Goal: Task Accomplishment & Management: Manage account settings

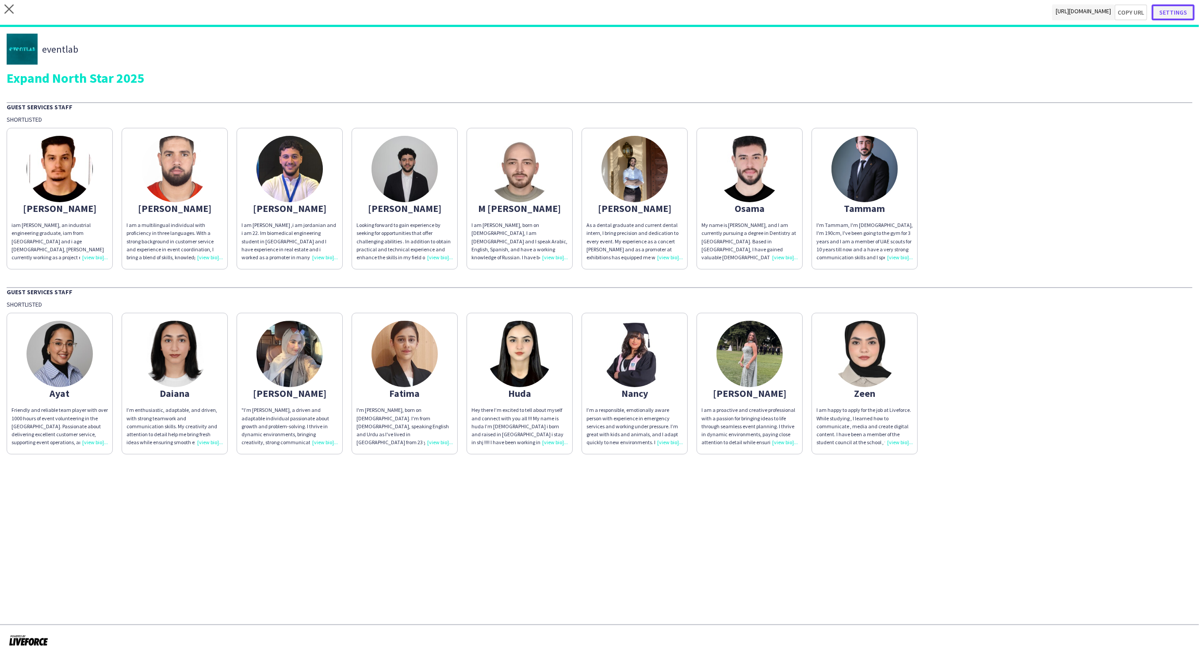
click at [1177, 11] on button "Settings" at bounding box center [1173, 12] width 43 height 16
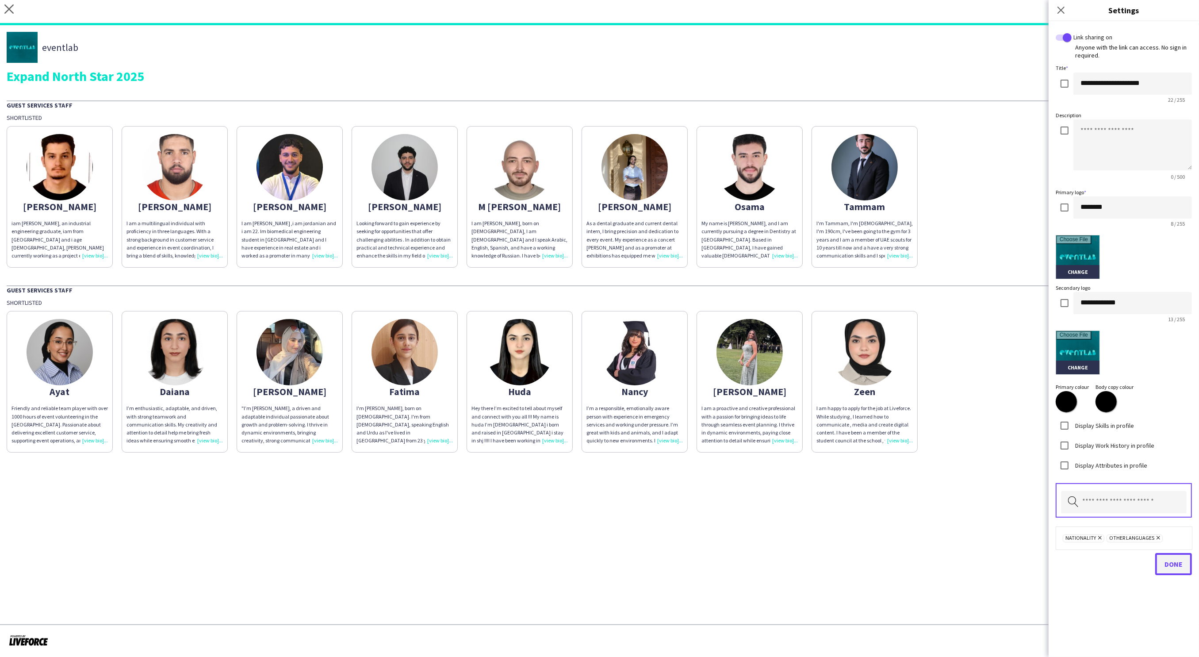
click at [1169, 566] on span "Done" at bounding box center [1174, 564] width 18 height 9
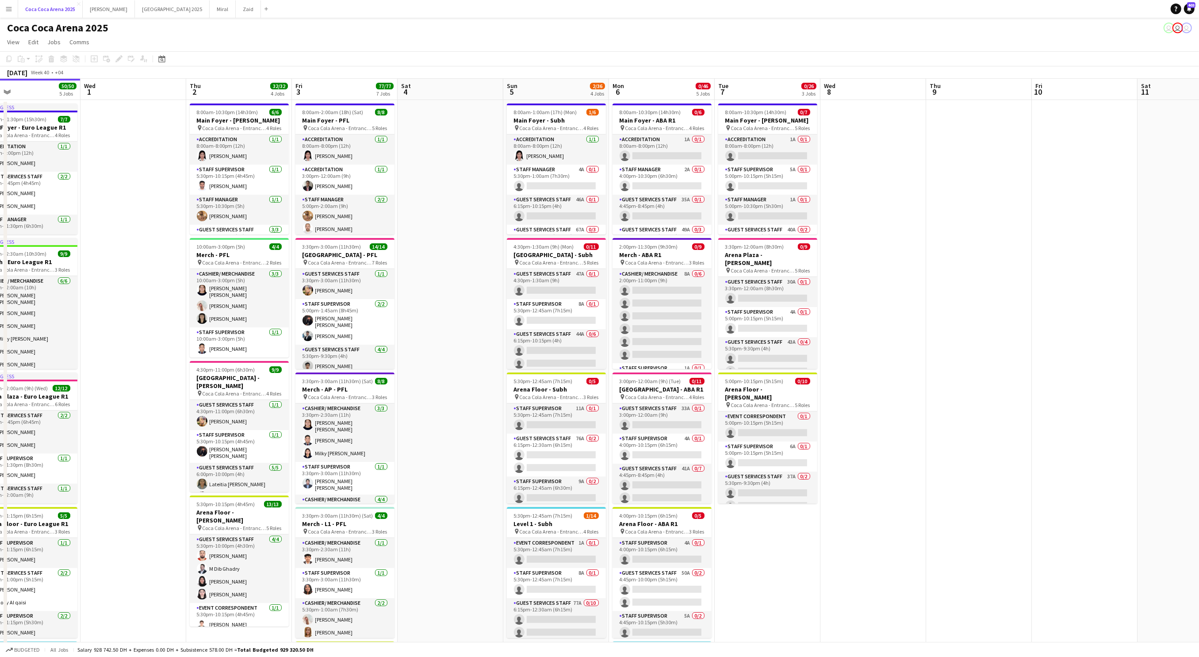
scroll to position [0, 237]
click at [102, 9] on button "Kate Close" at bounding box center [109, 8] width 52 height 17
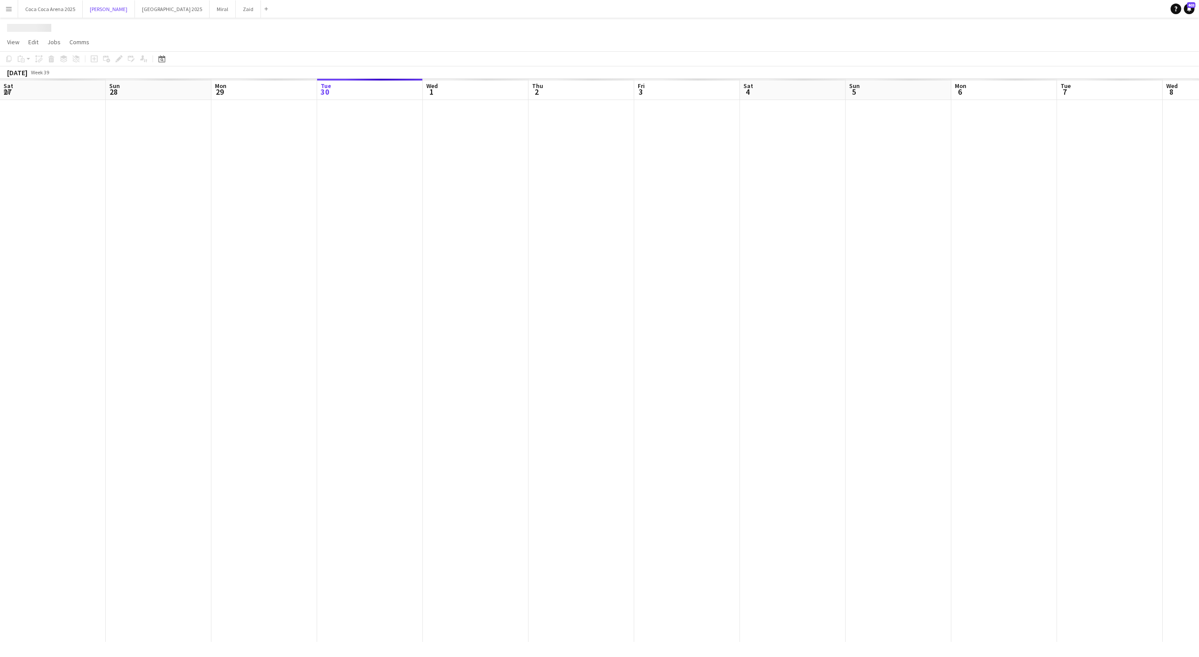
scroll to position [0, 211]
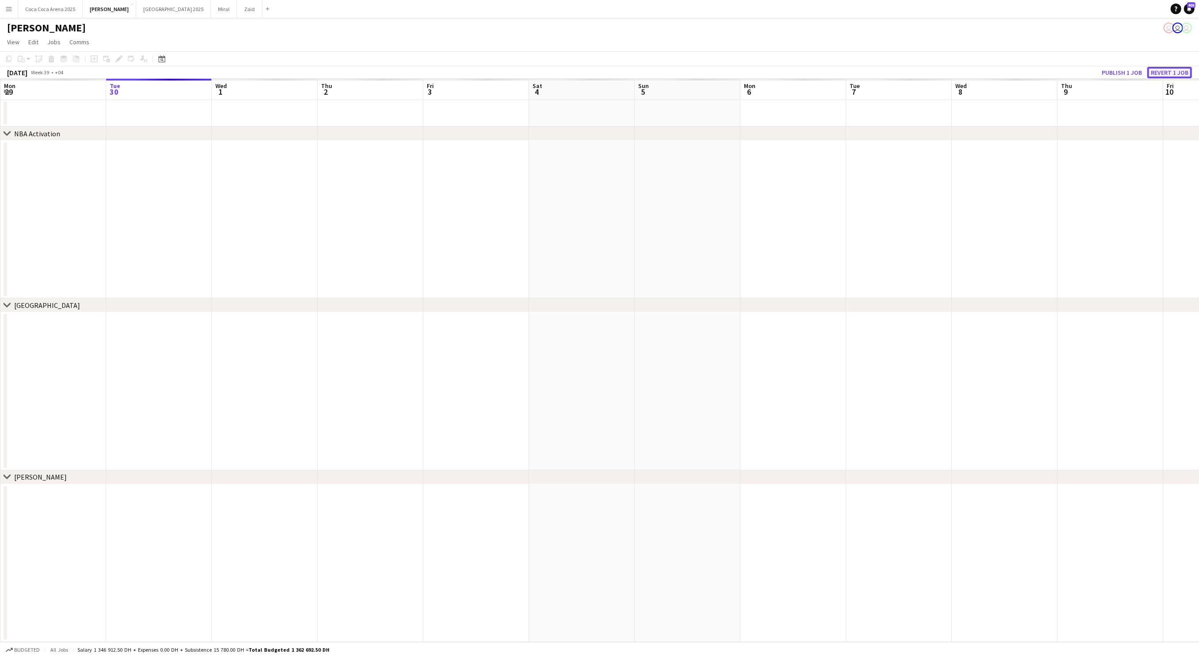
click at [1162, 70] on button "Revert 1 job" at bounding box center [1170, 73] width 45 height 12
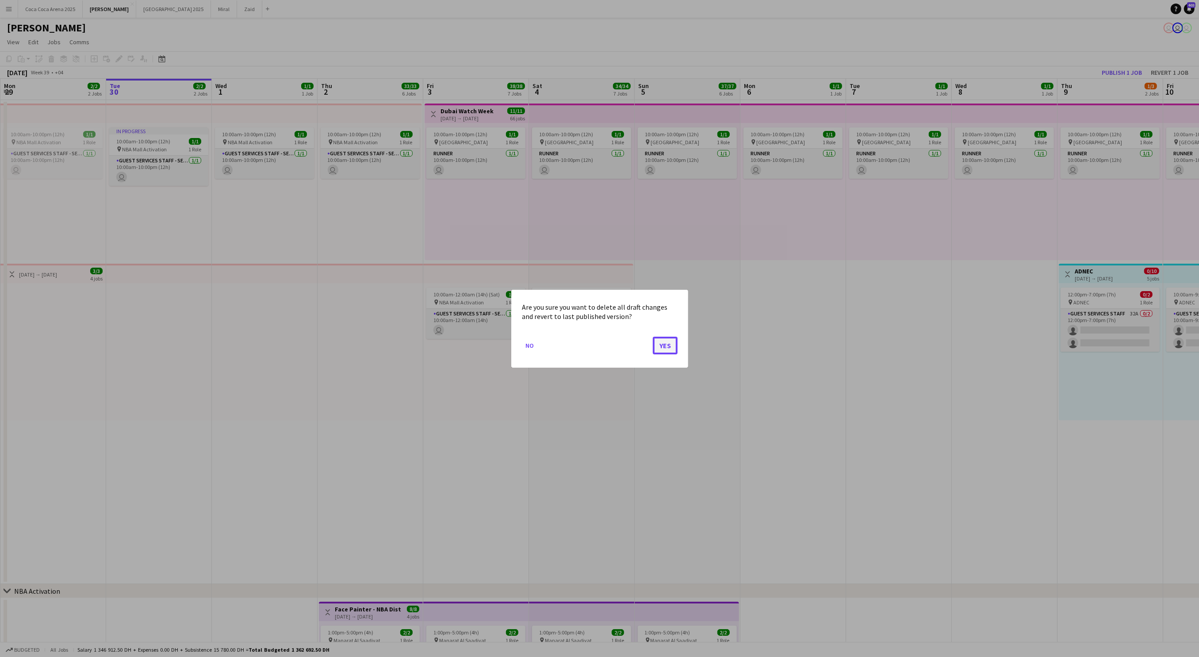
click at [675, 345] on button "Yes" at bounding box center [665, 345] width 25 height 18
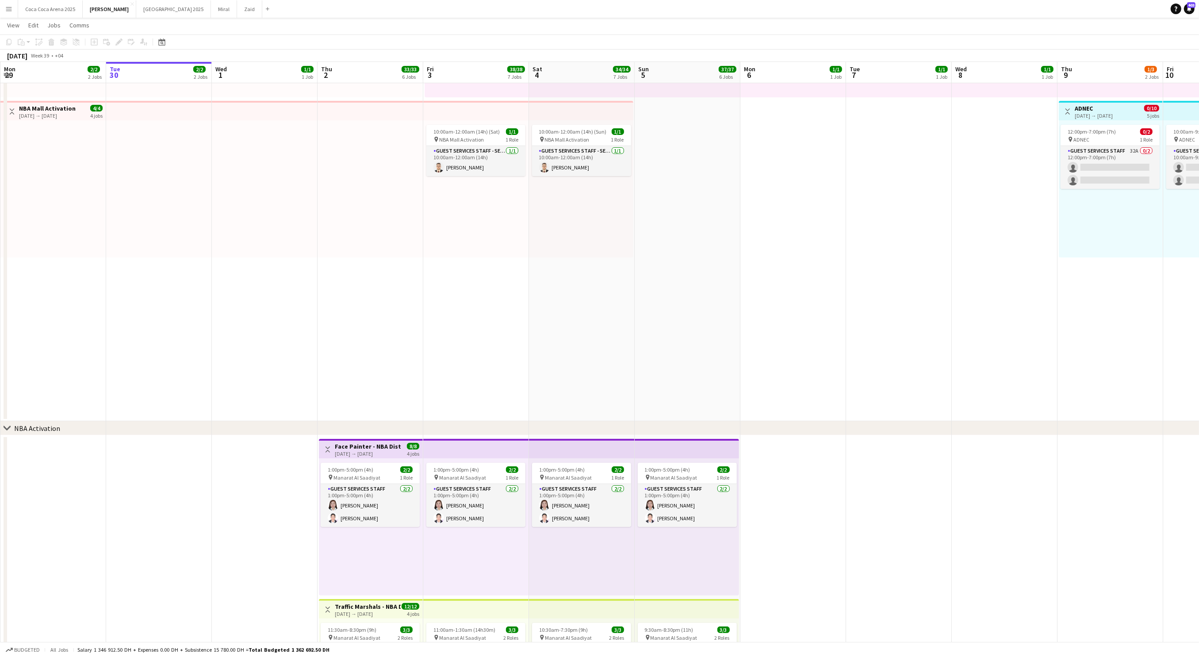
click at [774, 384] on app-date-cell "10:00am-10:00pm (12h) 1/1 pin Dubai 1 Role Runner 1/1 10:00am-10:00pm (12h) Jes…" at bounding box center [794, 179] width 106 height 484
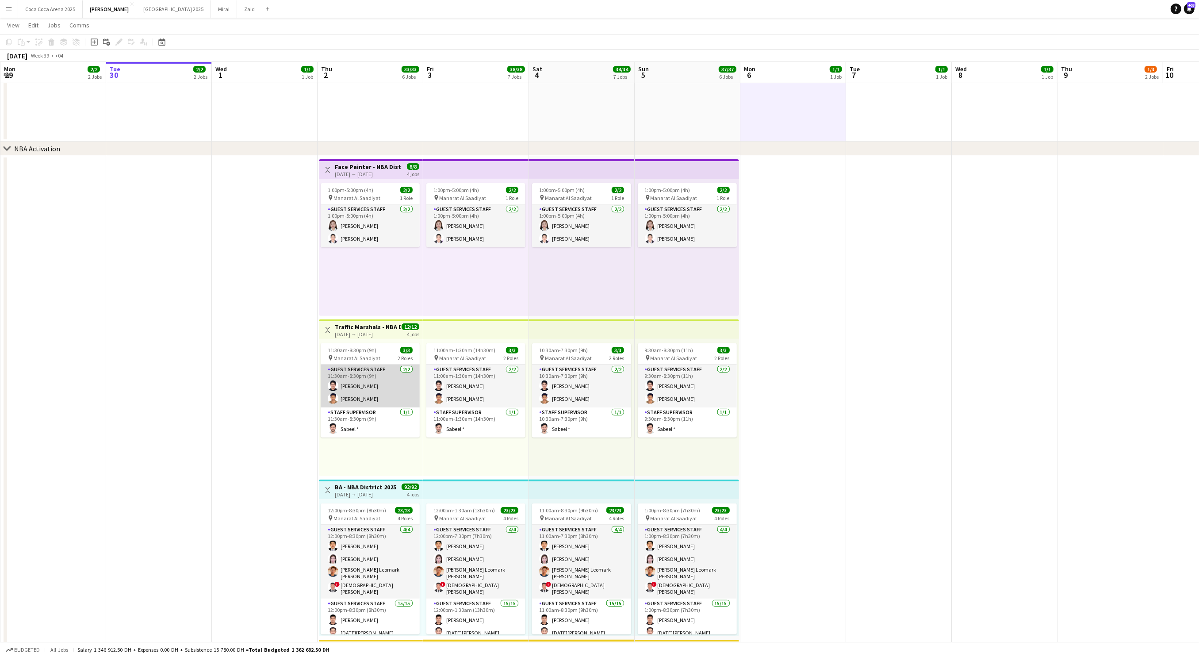
scroll to position [448, 0]
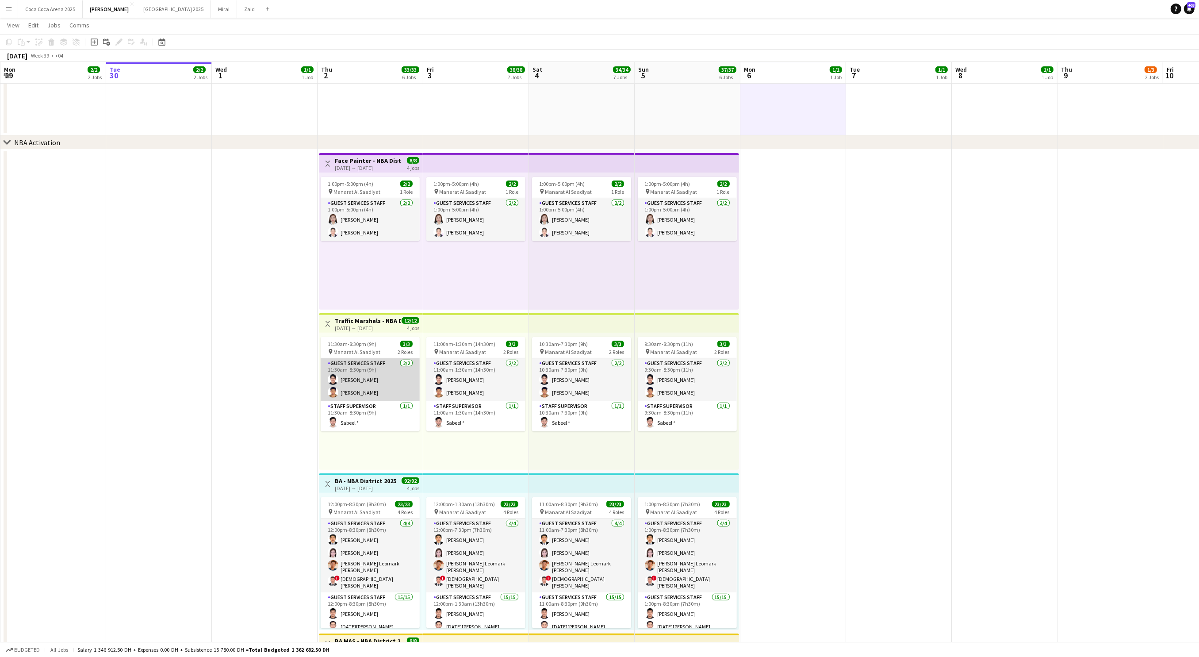
click at [364, 384] on app-card-role "Guest Services Staff 2/2 11:30am-8:30pm (9h) Farzaan Ahmed Sulaiman Badshah" at bounding box center [370, 379] width 99 height 43
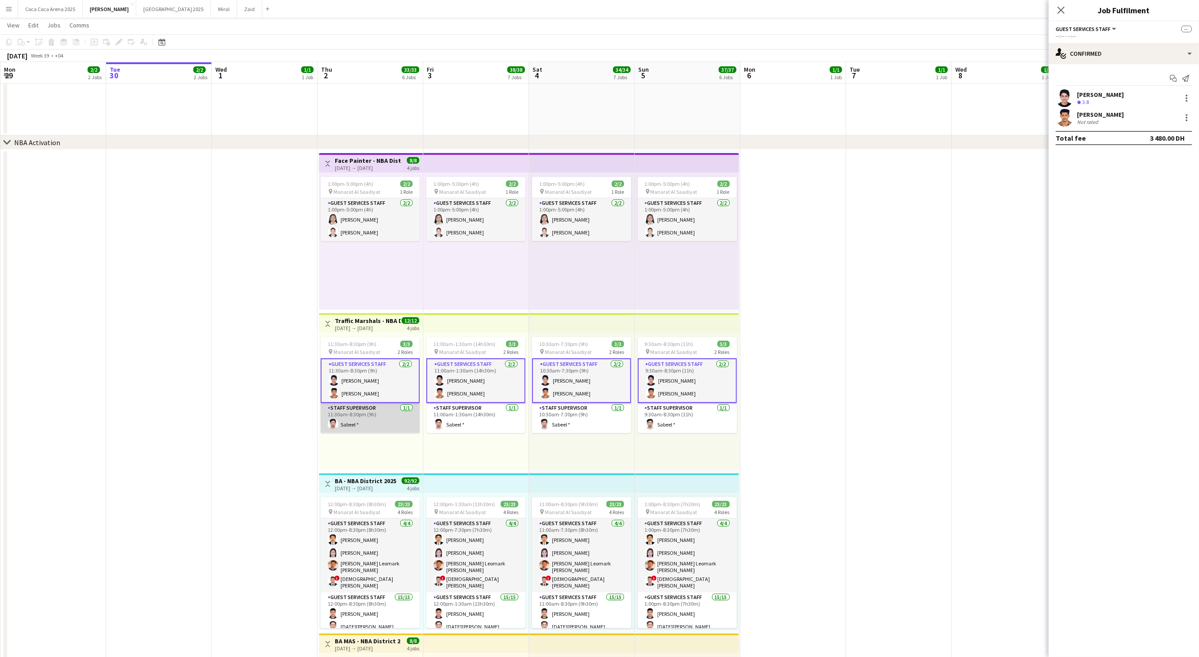
click at [357, 415] on app-card-role "Staff Supervisor 1/1 11:30am-8:30pm (9h) Sabeel *" at bounding box center [370, 418] width 99 height 30
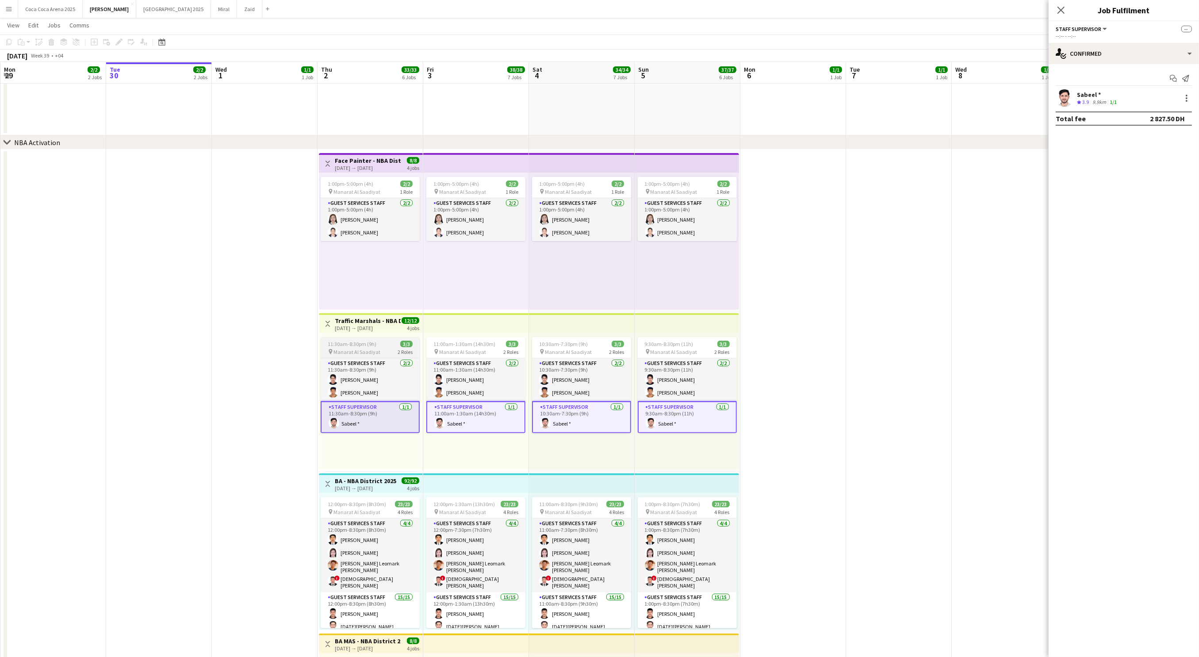
click at [356, 347] on app-job-card "11:30am-8:30pm (9h) 3/3 pin Manarat Al Saadiyat 2 Roles Guest Services Staff 2/…" at bounding box center [370, 385] width 99 height 96
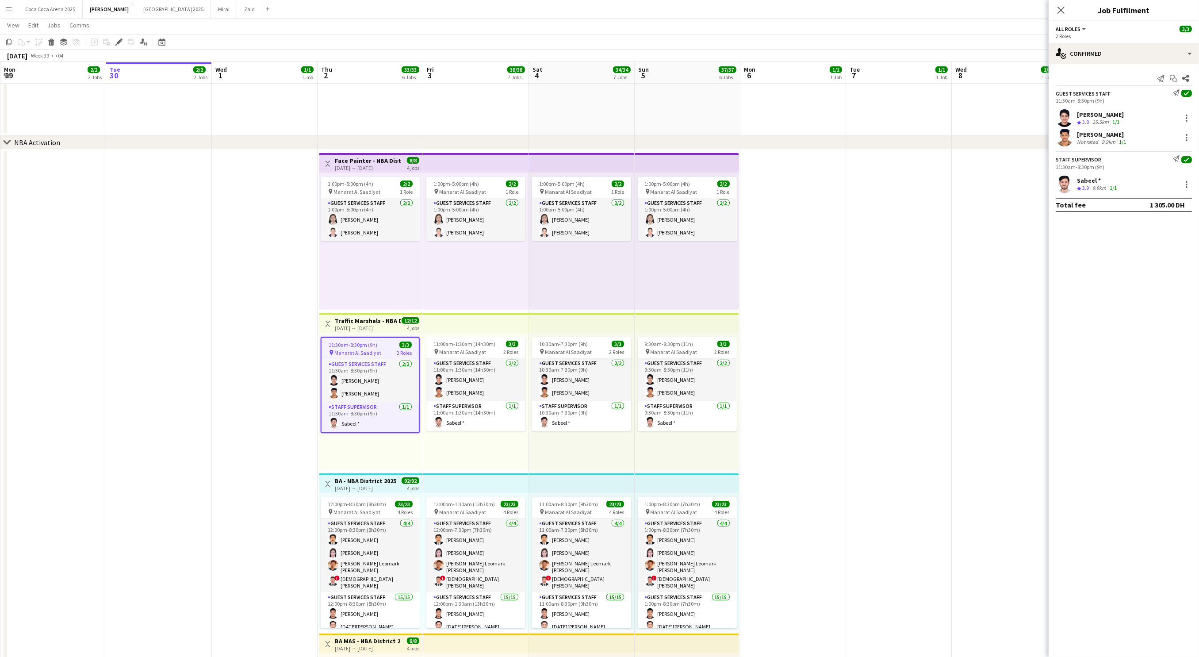
click at [296, 268] on app-date-cell at bounding box center [265, 626] width 106 height 953
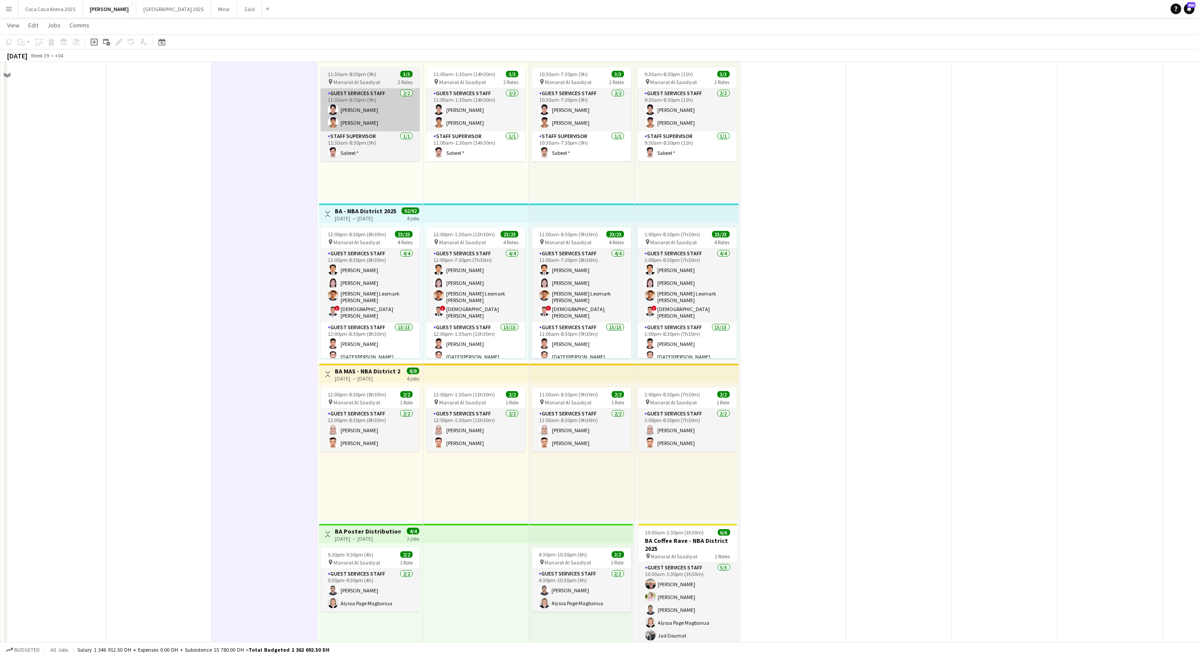
scroll to position [886, 0]
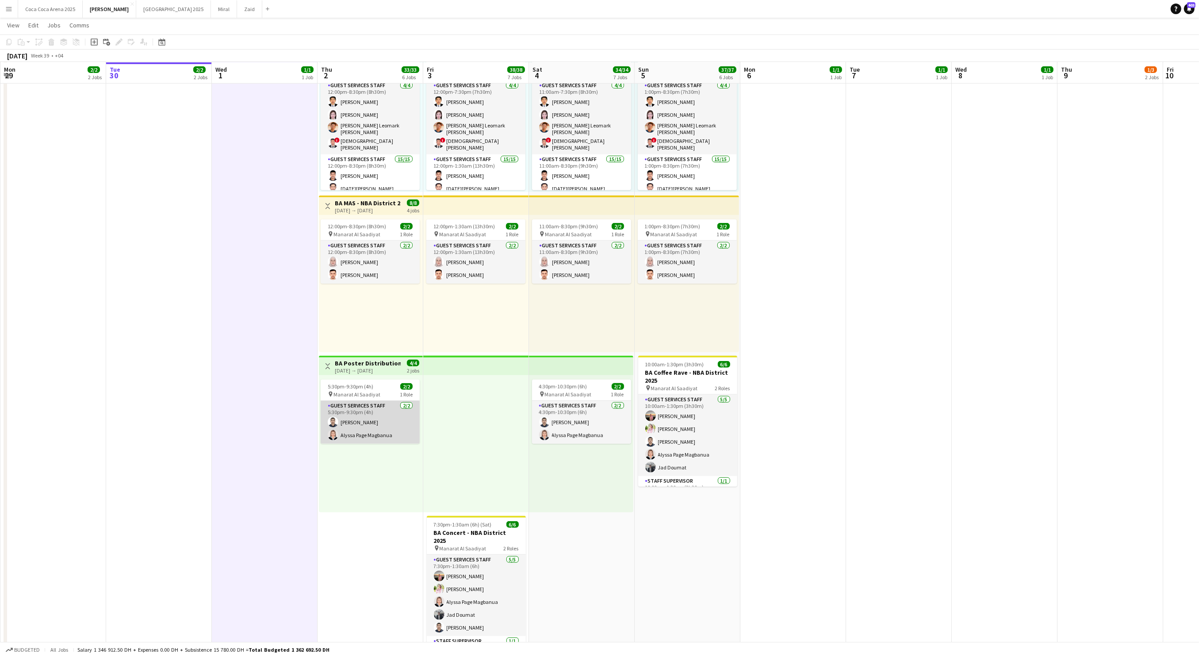
click at [365, 416] on app-card-role "Guest Services Staff 2/2 5:30pm-9:30pm (4h) Ahmed Alhosari Alyssa Page Magbanua" at bounding box center [370, 422] width 99 height 43
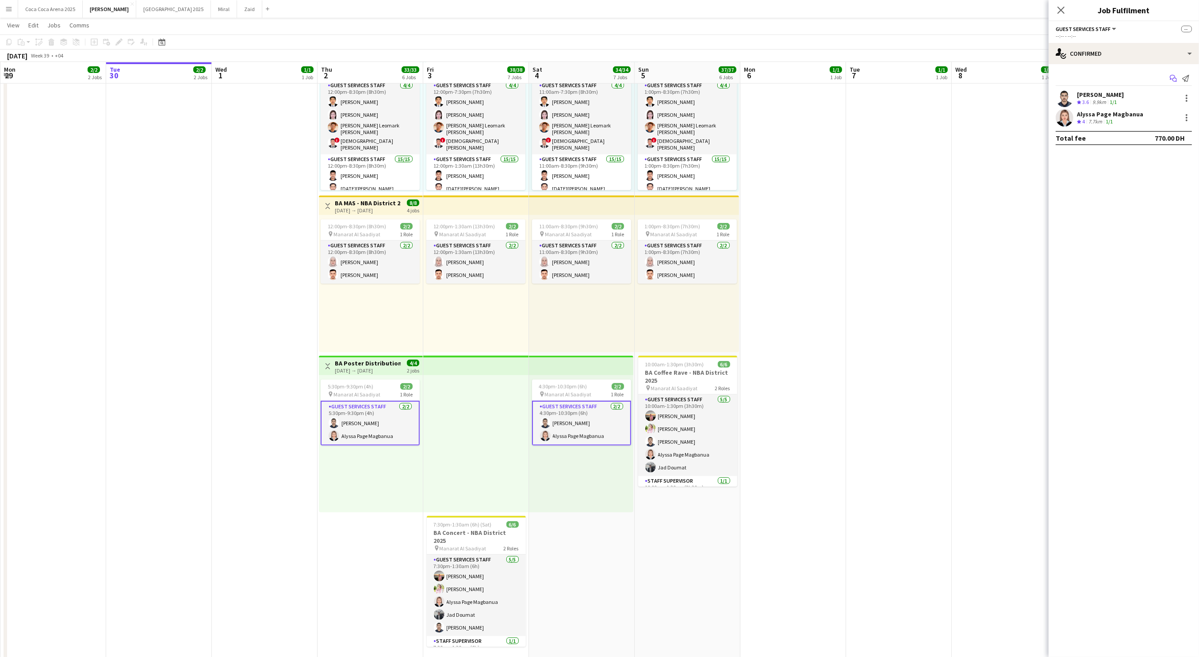
click at [1175, 79] on icon "Start chat" at bounding box center [1173, 78] width 7 height 7
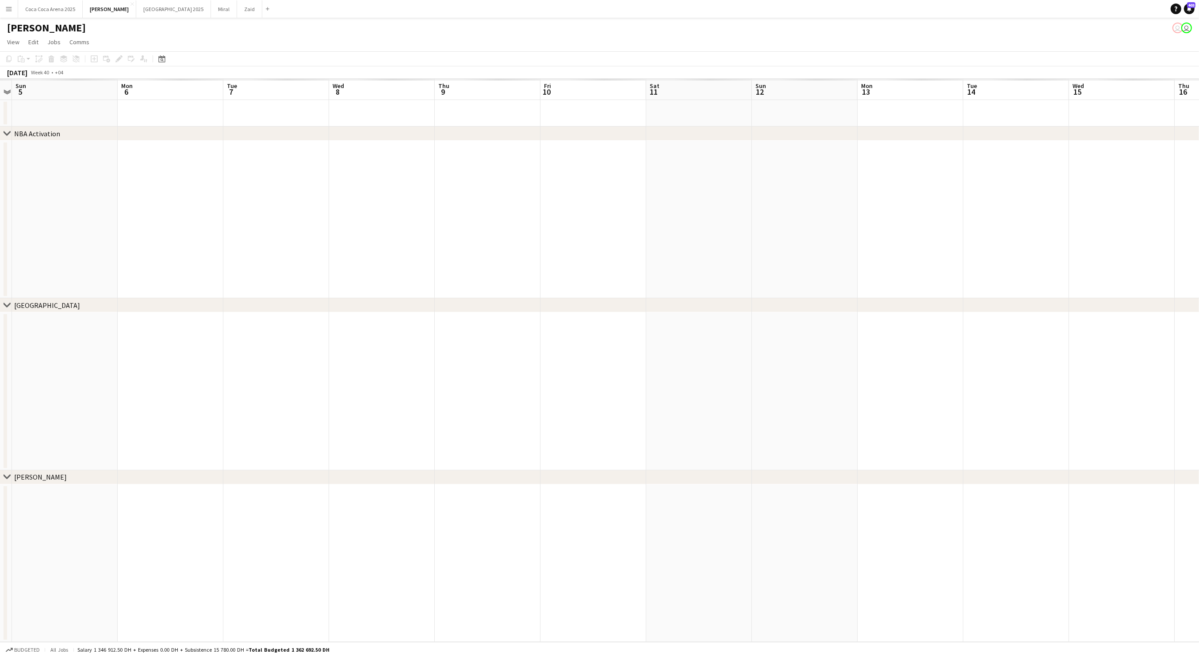
scroll to position [0, 306]
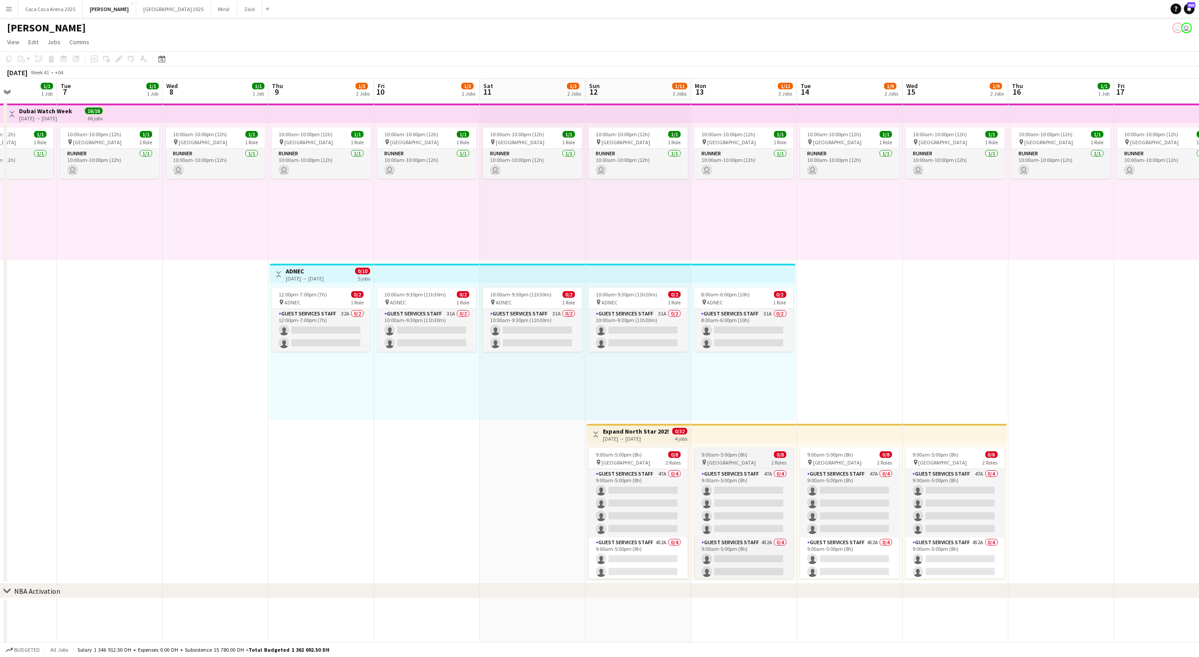
click at [721, 464] on span "Dubai Harbour" at bounding box center [731, 462] width 49 height 7
click at [624, 443] on div "9:00am-5:00pm (8h) 0/8 pin Dubai Harbour 2 Roles Guest Services Staff 47A 0/4 9…" at bounding box center [638, 511] width 104 height 137
click at [628, 439] on div "[DATE] → [DATE]" at bounding box center [635, 438] width 66 height 7
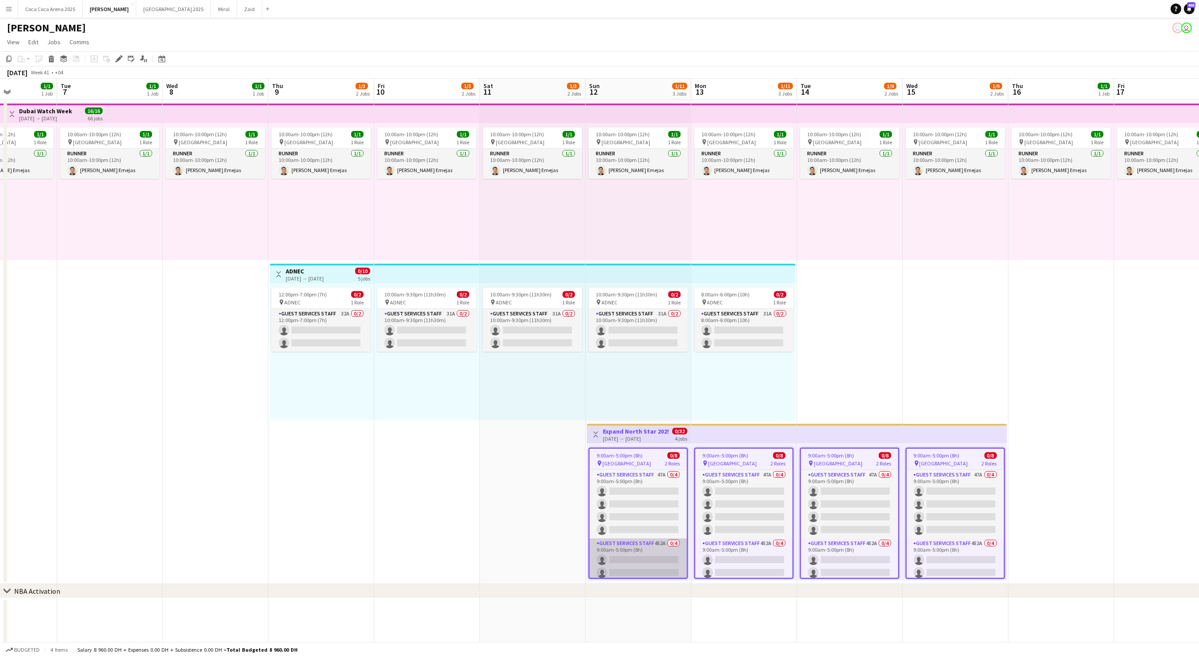
click at [650, 548] on app-card-role "Guest Services Staff 452A 0/4 9:00am-5:00pm (8h) single-neutral-actions single-…" at bounding box center [638, 572] width 97 height 69
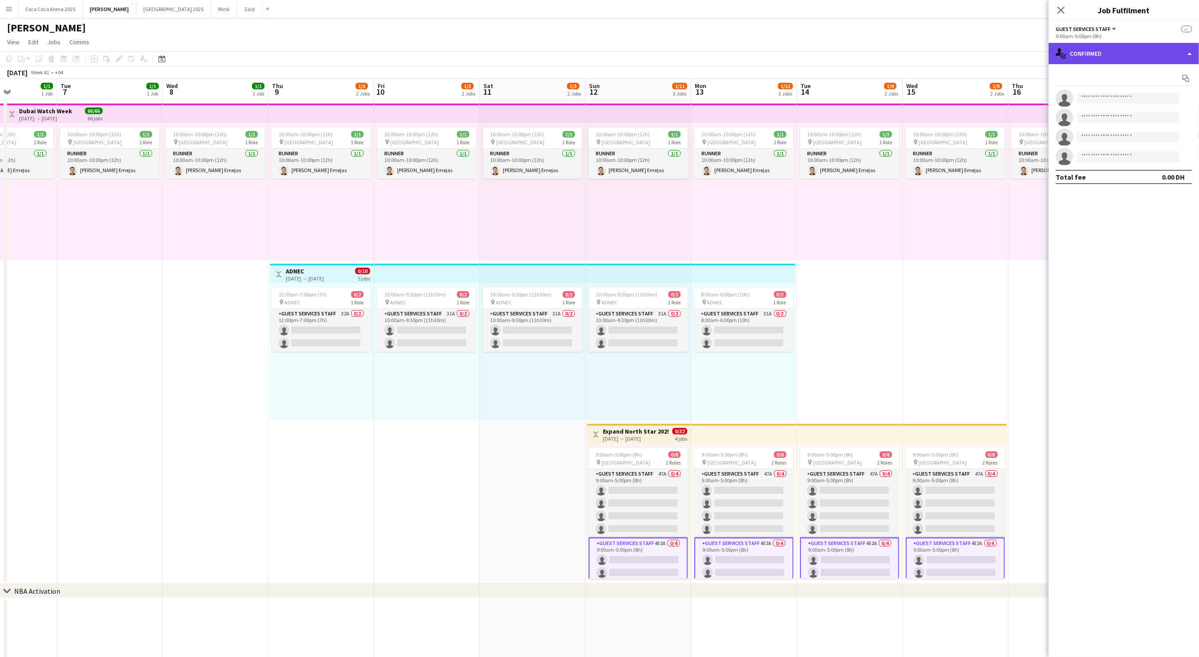
click at [1114, 59] on div "single-neutral-actions-check-2 Confirmed" at bounding box center [1124, 53] width 150 height 21
click at [624, 561] on app-card-role "Guest Services Staff 452A 0/4 9:00am-5:00pm (8h) single-neutral-actions single-…" at bounding box center [638, 572] width 99 height 70
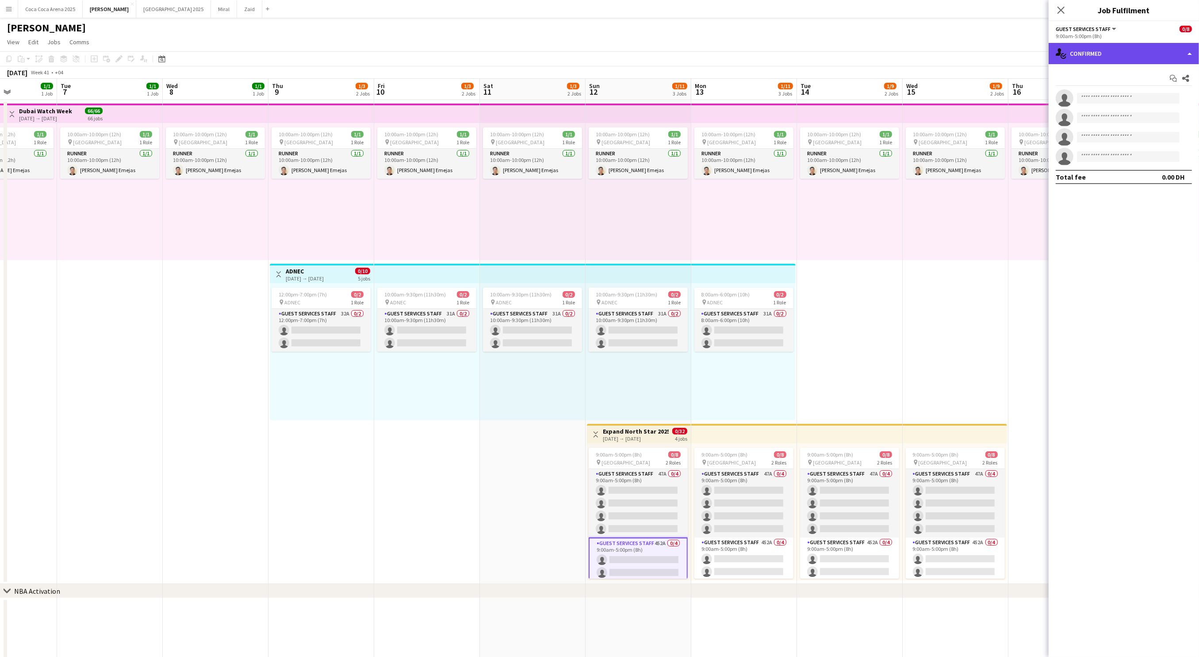
click at [1096, 54] on div "single-neutral-actions-check-2 Confirmed" at bounding box center [1124, 53] width 150 height 21
click at [1136, 146] on span "Applicants" at bounding box center [1145, 144] width 28 height 8
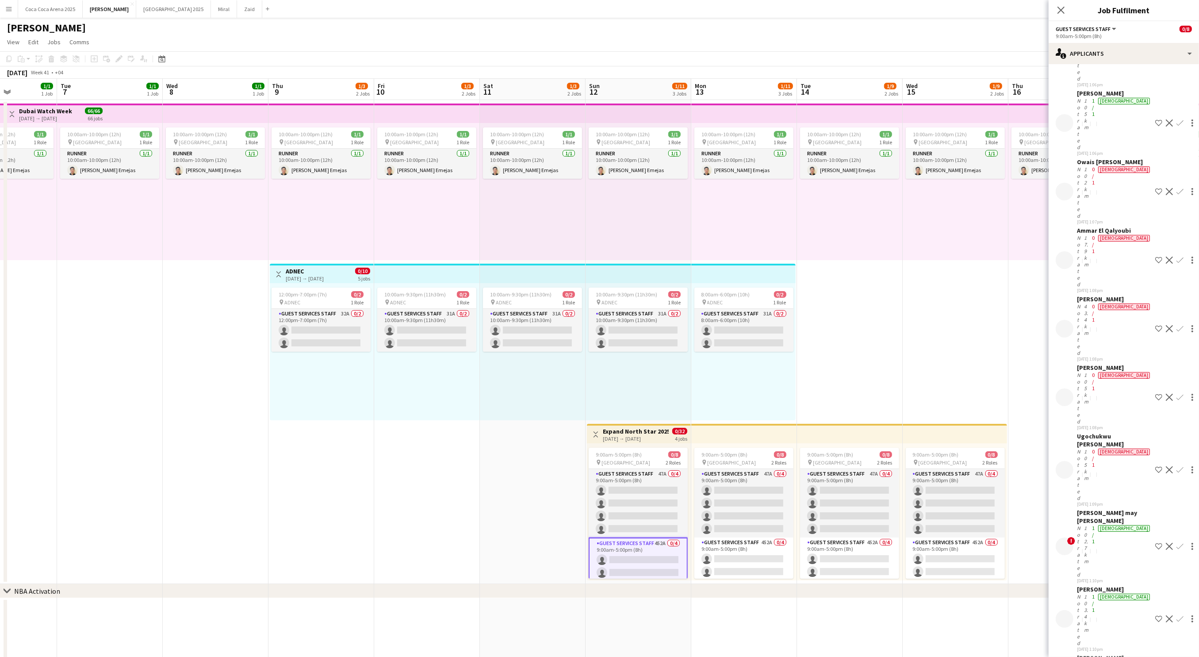
scroll to position [11780, 0]
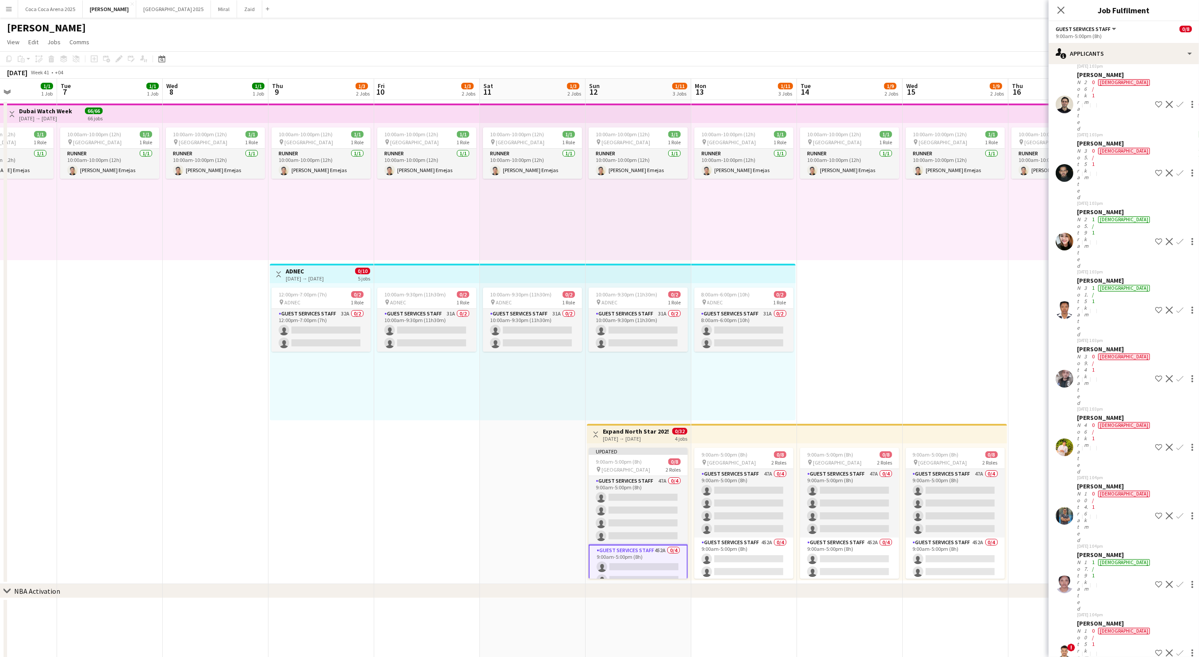
scroll to position [11042, 0]
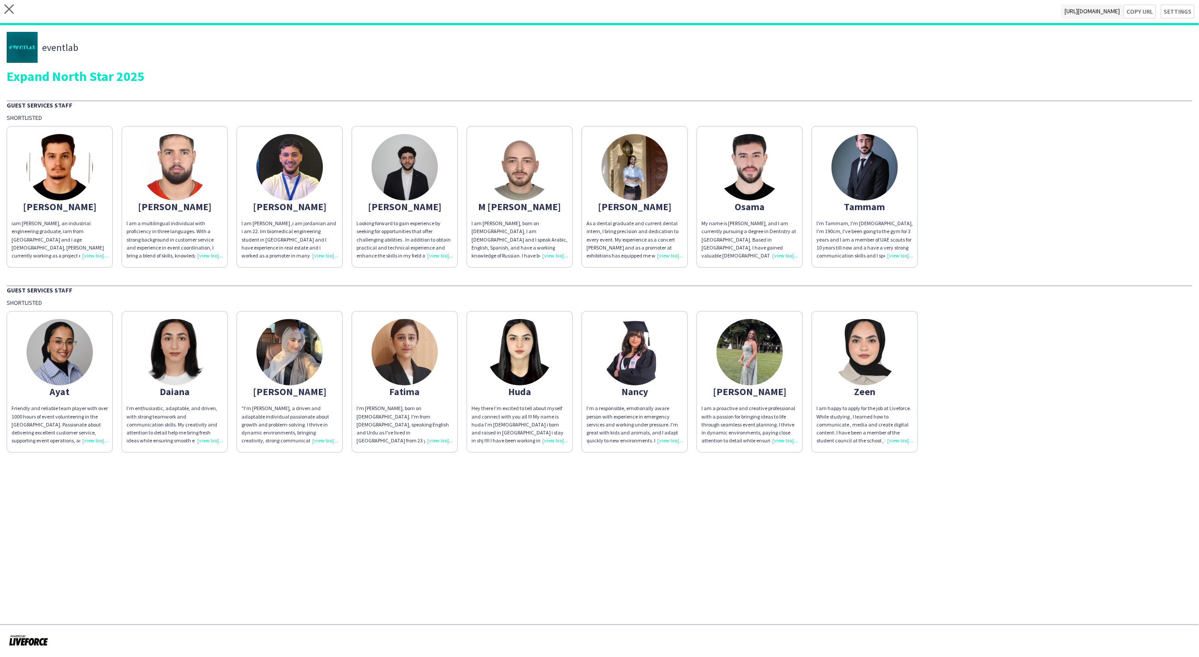
click at [332, 438] on div ""I’m Dana Omar, a driven and adaptable individual passionate about growth and p…" at bounding box center [290, 424] width 96 height 40
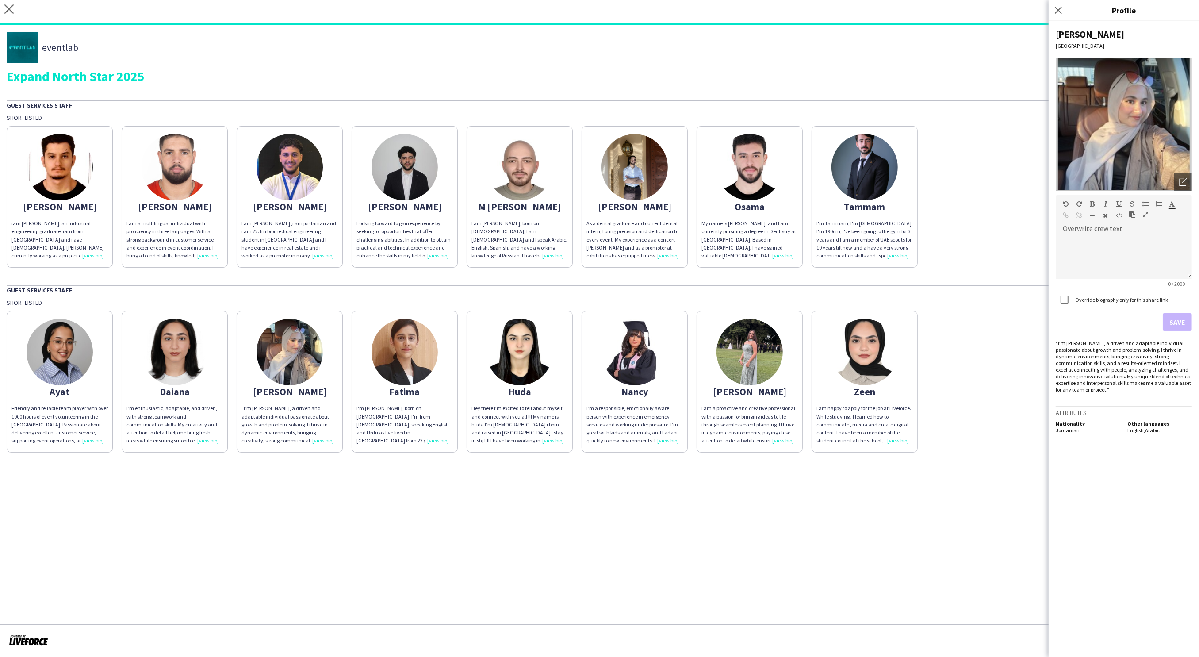
click at [488, 524] on app-share-pages "close https://admin.liveforce.co/v2/s/3a30fc8d-dde5-4248-8b62-43b267104878 Copy…" at bounding box center [599, 328] width 1199 height 657
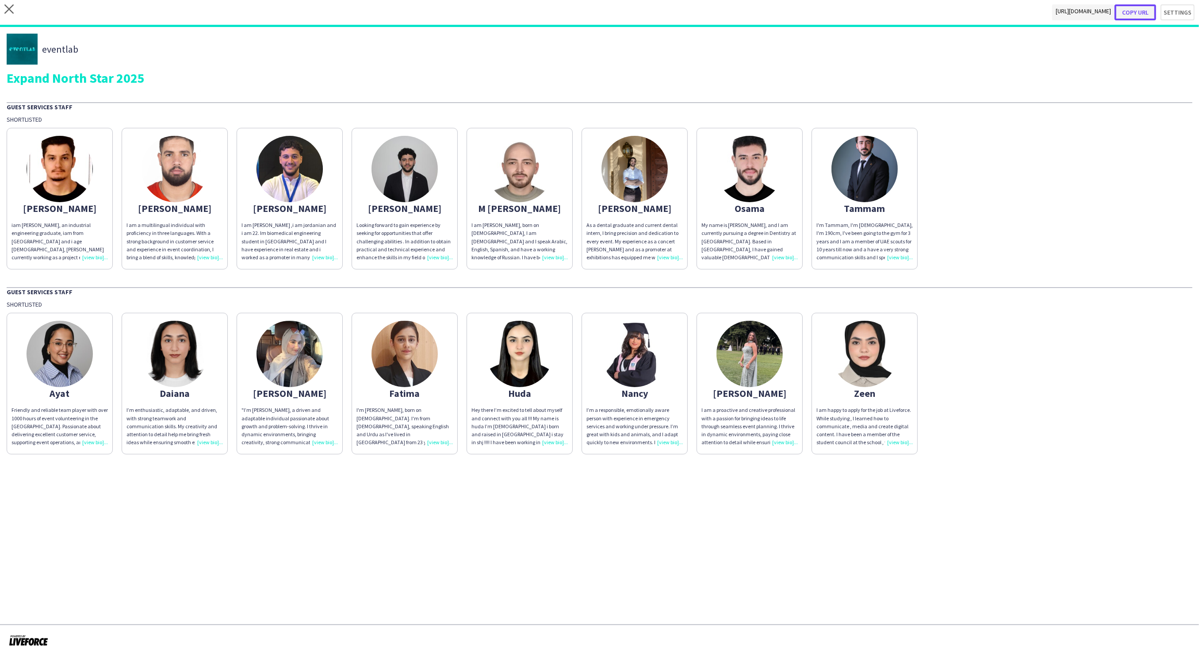
click at [1144, 11] on button "Copy url" at bounding box center [1136, 12] width 42 height 16
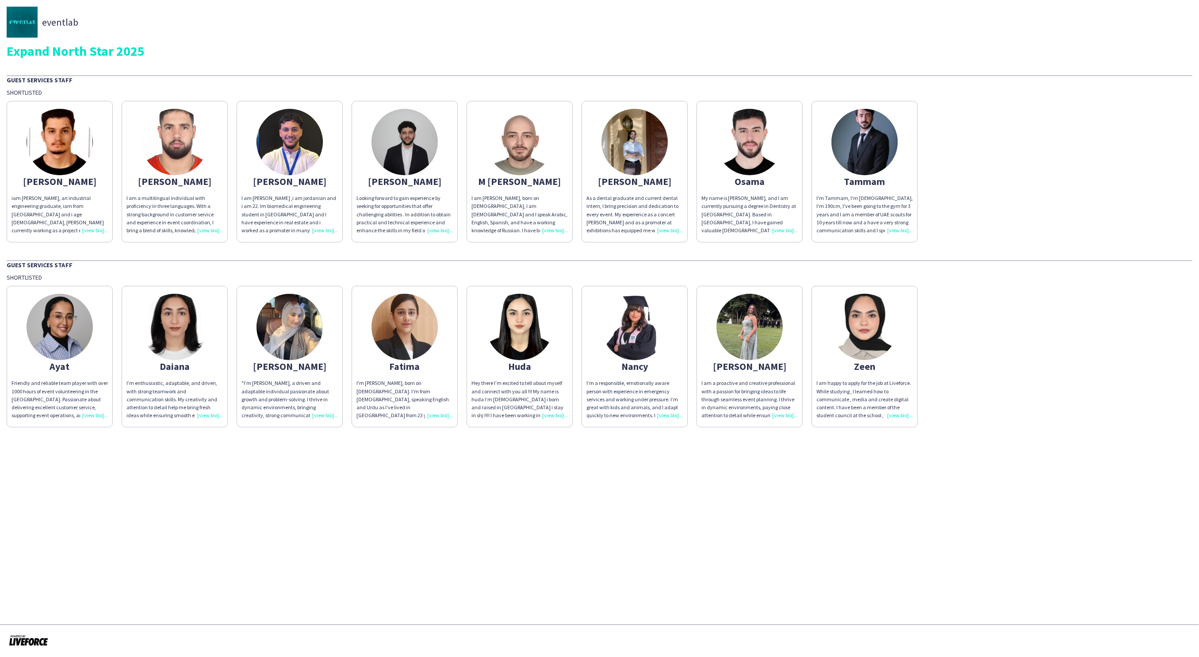
click at [318, 415] on div ""I’m [PERSON_NAME], a driven and adaptable individual passionate about growth a…" at bounding box center [290, 399] width 96 height 40
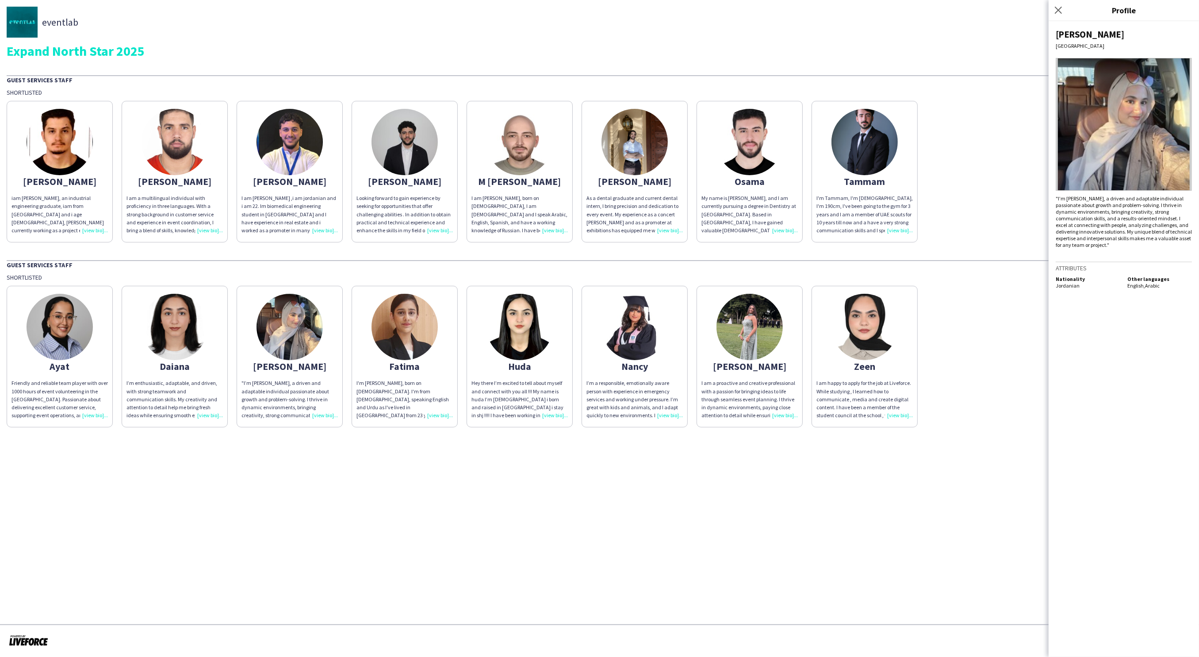
click at [775, 410] on div "I am a proactive and creative professional with a passion for bringing ideas to…" at bounding box center [750, 399] width 96 height 40
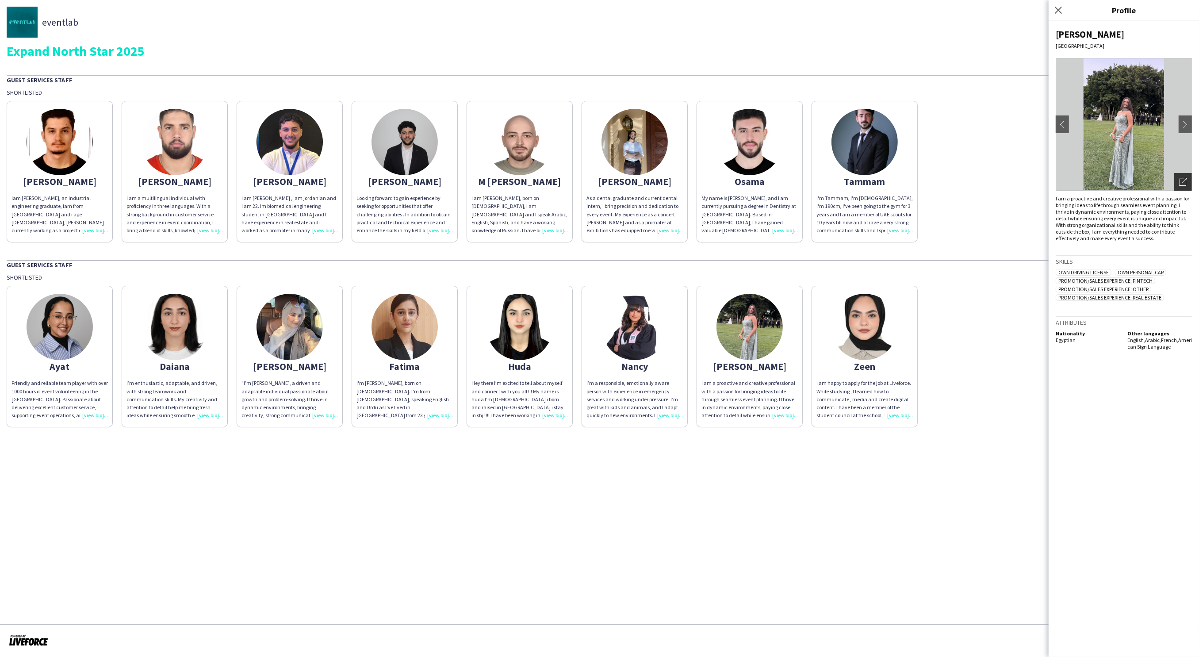
click at [1185, 180] on icon at bounding box center [1184, 180] width 5 height 5
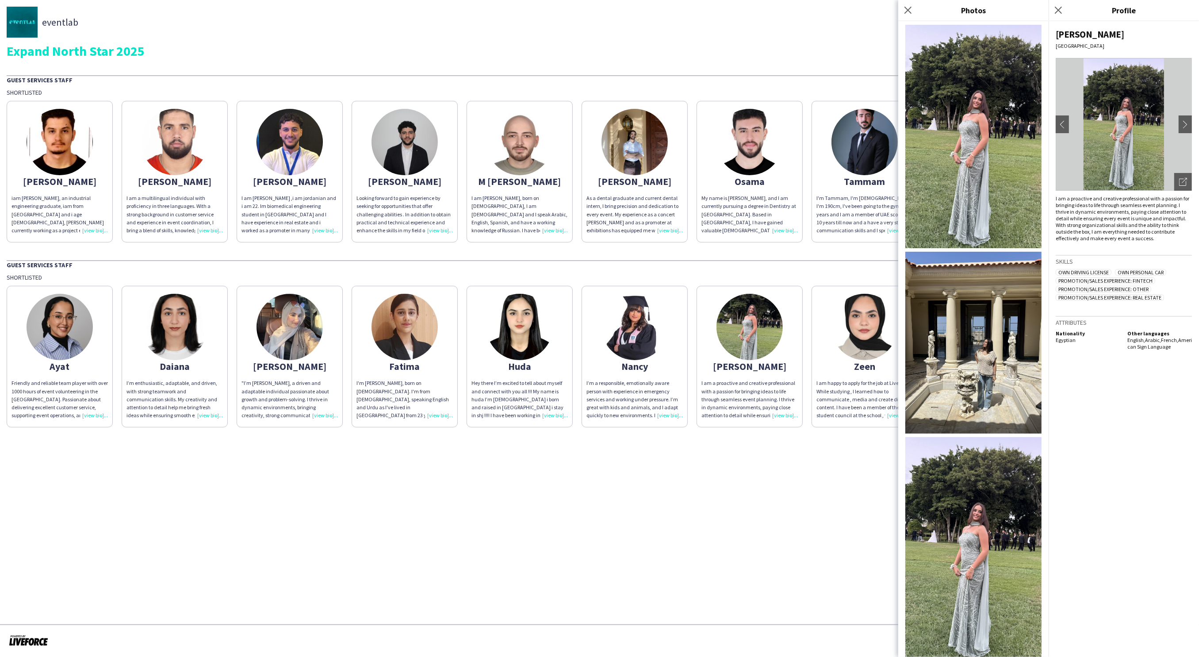
scroll to position [3, 0]
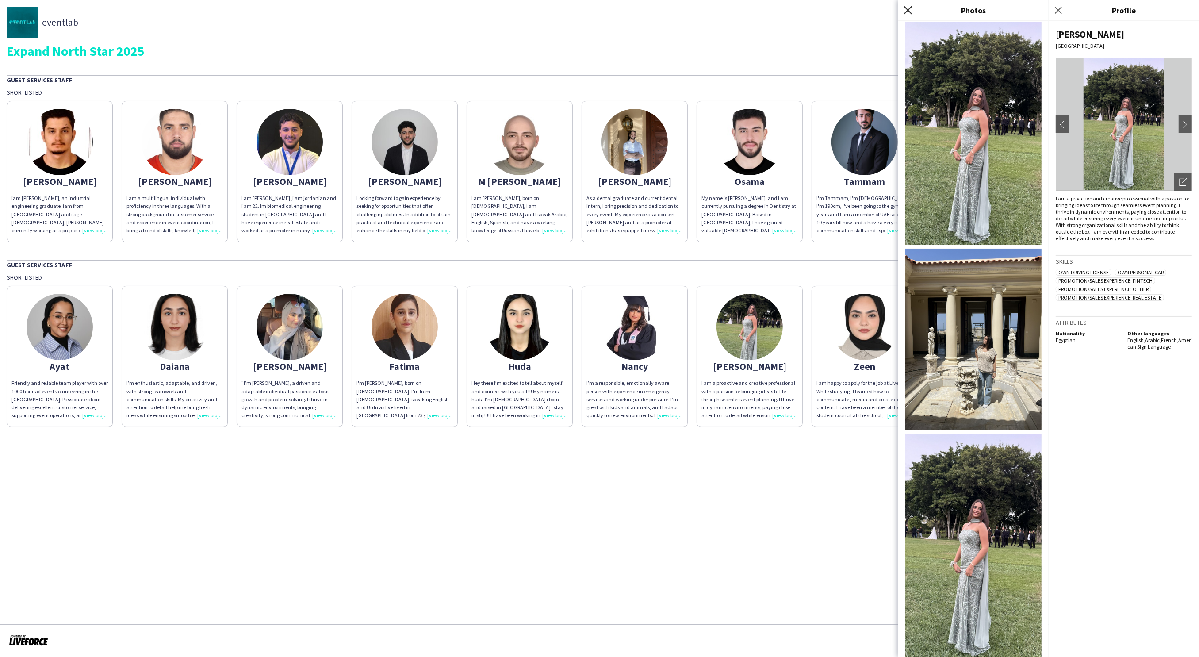
click at [908, 9] on icon at bounding box center [908, 10] width 8 height 8
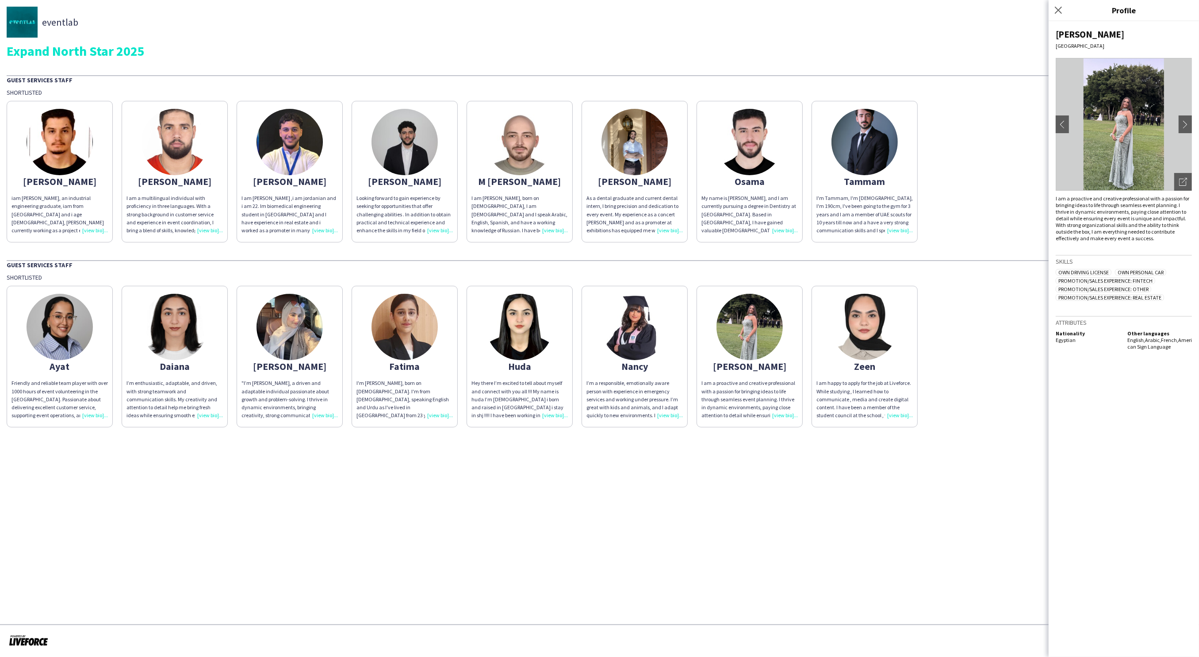
click at [870, 351] on img at bounding box center [865, 327] width 66 height 66
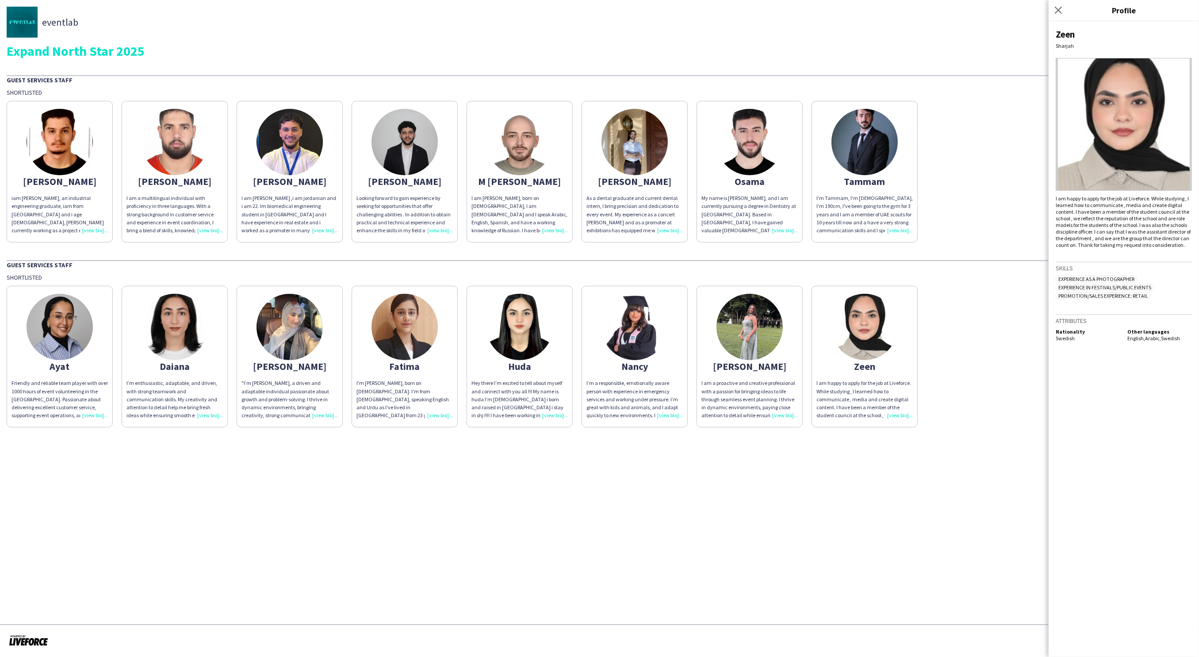
click at [517, 471] on app-share-pages "eventlab Expand North Star 2025 Guest Services Staff Shortlisted Abdallah iam a…" at bounding box center [599, 328] width 1199 height 657
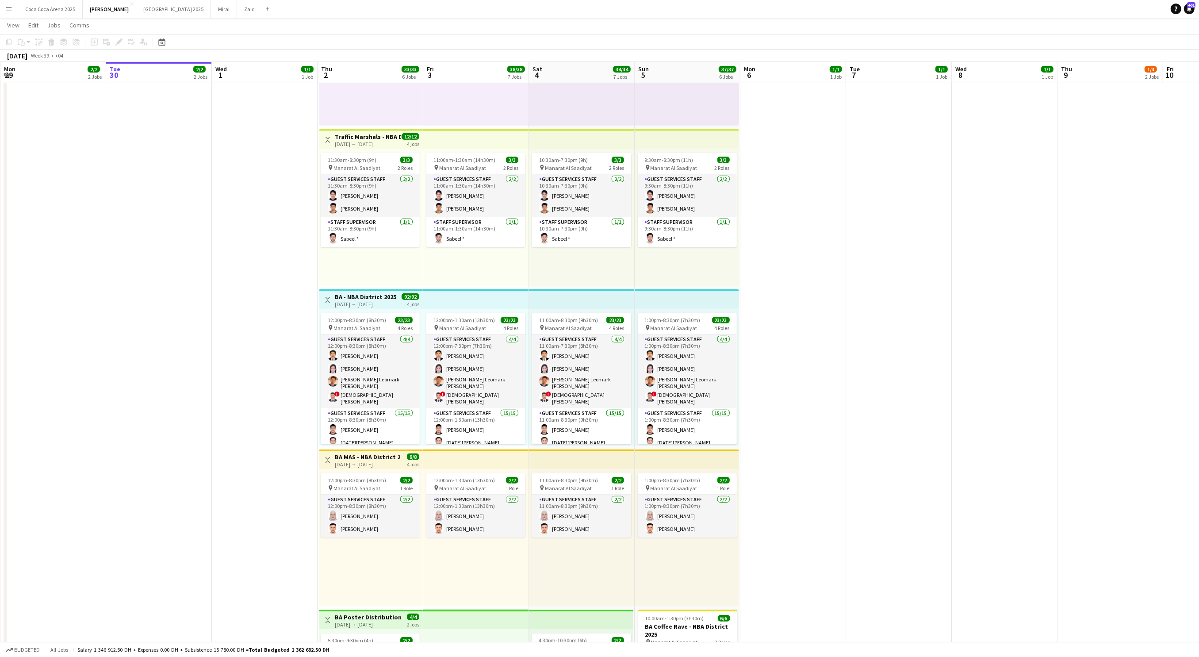
scroll to position [631, 0]
